Goal: Complete application form

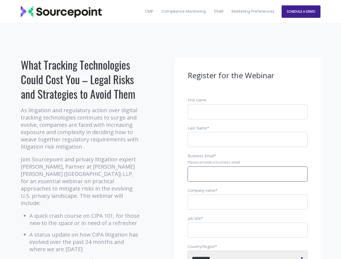
click at [247, 178] on input "Business Email *" at bounding box center [248, 173] width 120 height 15
